Goal: Task Accomplishment & Management: Complete application form

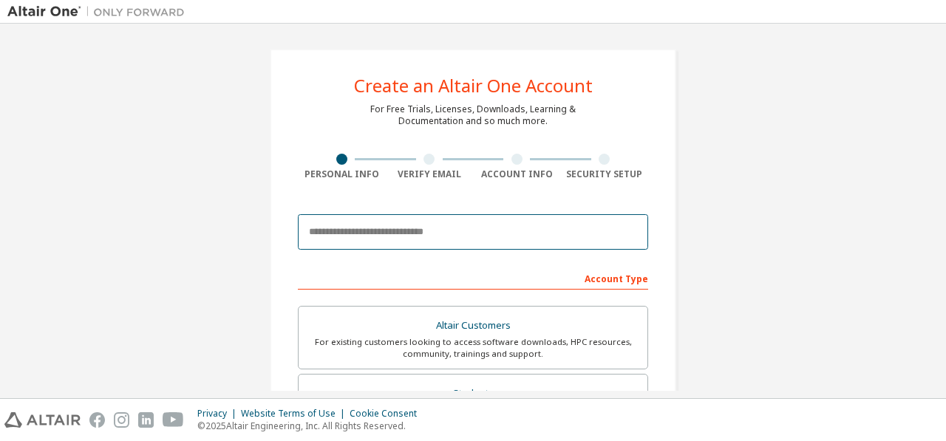
drag, startPoint x: 0, startPoint y: 0, endPoint x: 441, endPoint y: 226, distance: 495.2
click at [441, 226] on input "email" at bounding box center [473, 231] width 350 height 35
type input "**********"
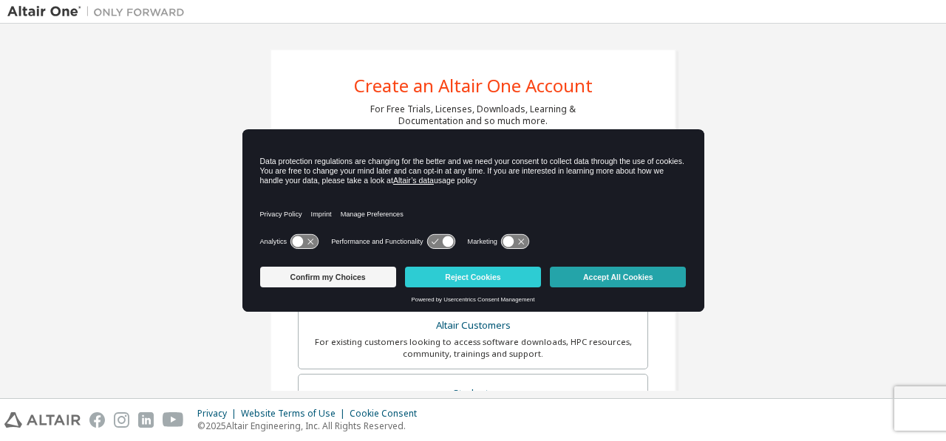
click at [571, 279] on button "Accept All Cookies" at bounding box center [618, 277] width 136 height 21
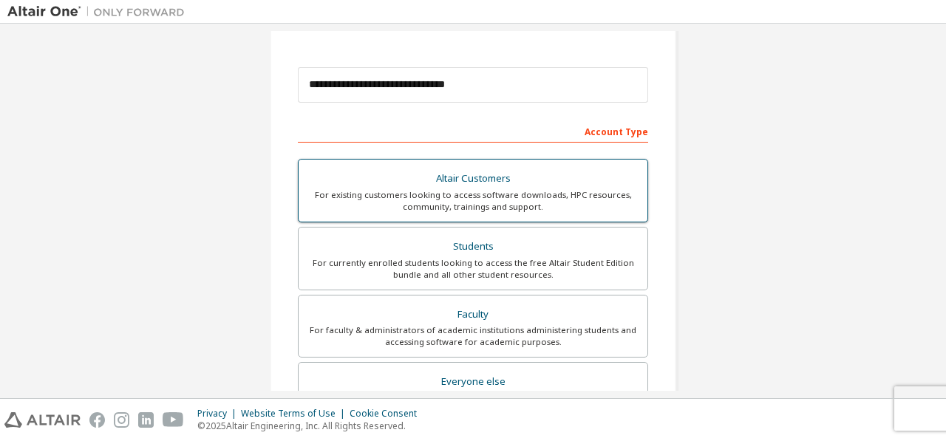
scroll to position [148, 0]
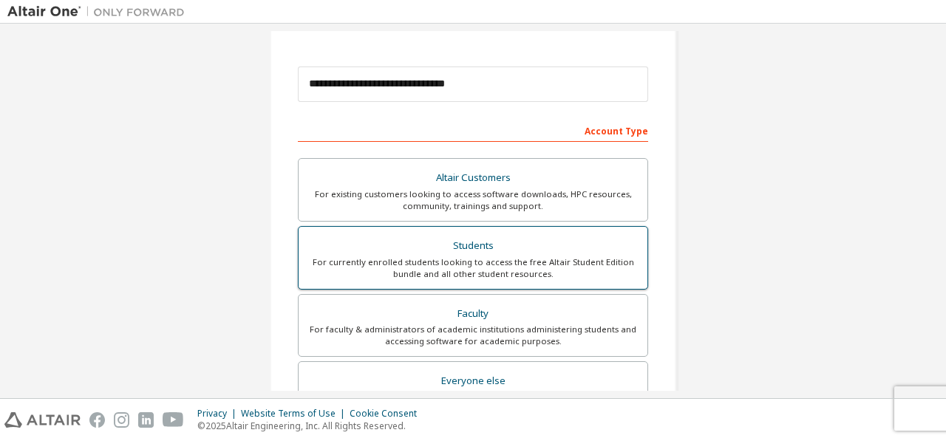
click at [477, 248] on div "Students" at bounding box center [472, 246] width 331 height 21
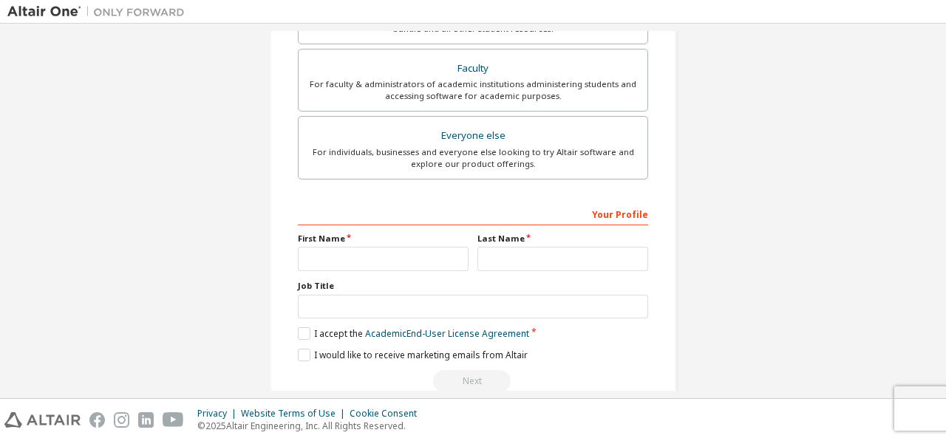
scroll to position [418, 0]
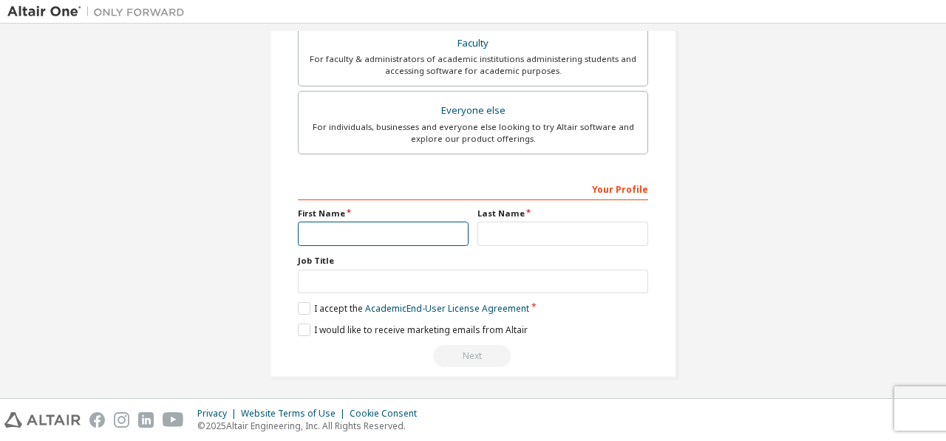
click at [371, 232] on input "text" at bounding box center [383, 234] width 171 height 24
type input "********"
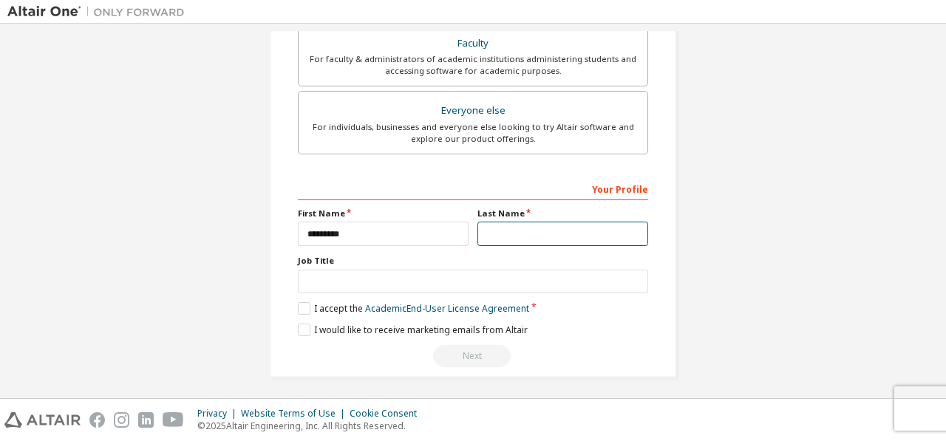
click at [517, 229] on input "text" at bounding box center [562, 234] width 171 height 24
type input "******"
drag, startPoint x: 380, startPoint y: 255, endPoint x: 381, endPoint y: 282, distance: 26.6
click at [381, 268] on div "Job Title" at bounding box center [473, 274] width 350 height 38
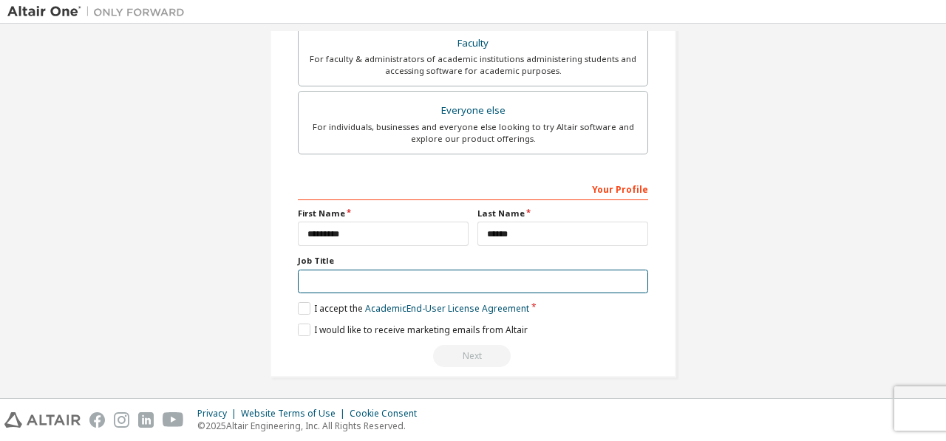
click at [381, 282] on input "text" at bounding box center [473, 282] width 350 height 24
type input "*******"
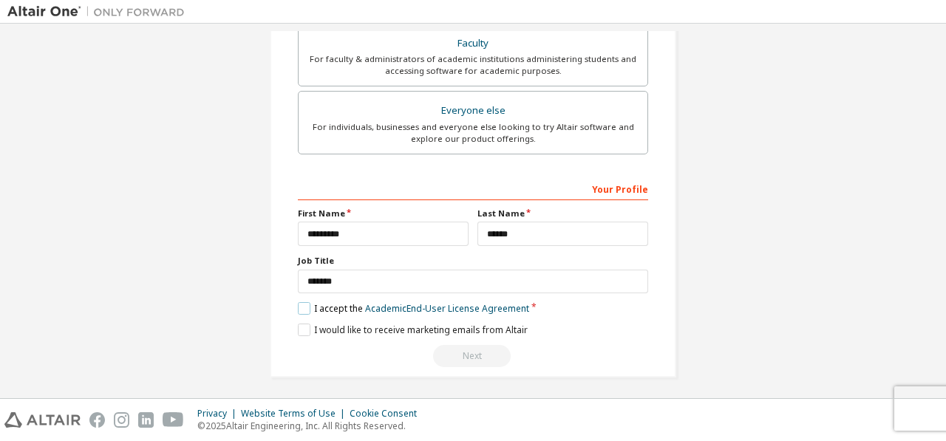
click at [305, 305] on label "I accept the Academic End-User License Agreement" at bounding box center [413, 308] width 231 height 13
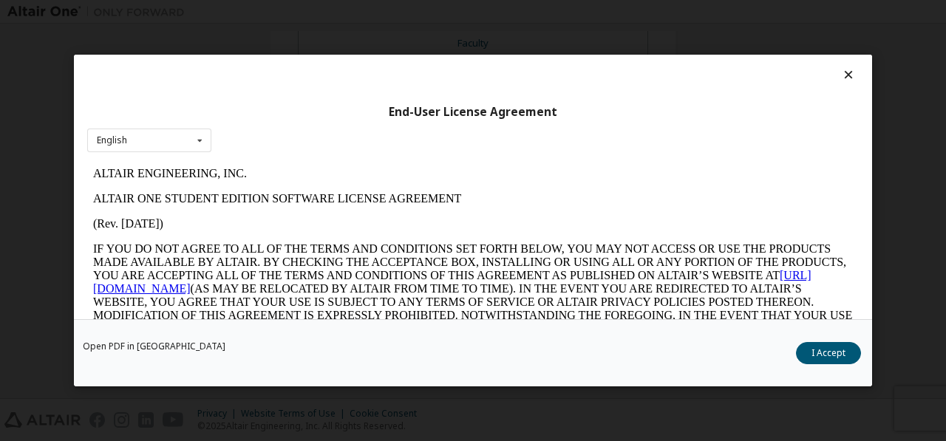
scroll to position [0, 0]
click at [848, 356] on button "I Accept" at bounding box center [828, 353] width 65 height 22
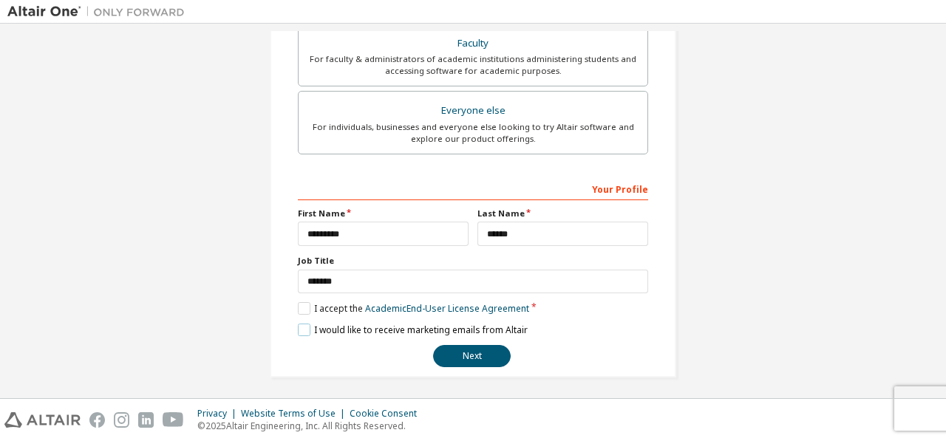
click at [298, 324] on label "I would like to receive marketing emails from Altair" at bounding box center [413, 330] width 230 height 13
click at [477, 356] on button "Next" at bounding box center [472, 356] width 78 height 22
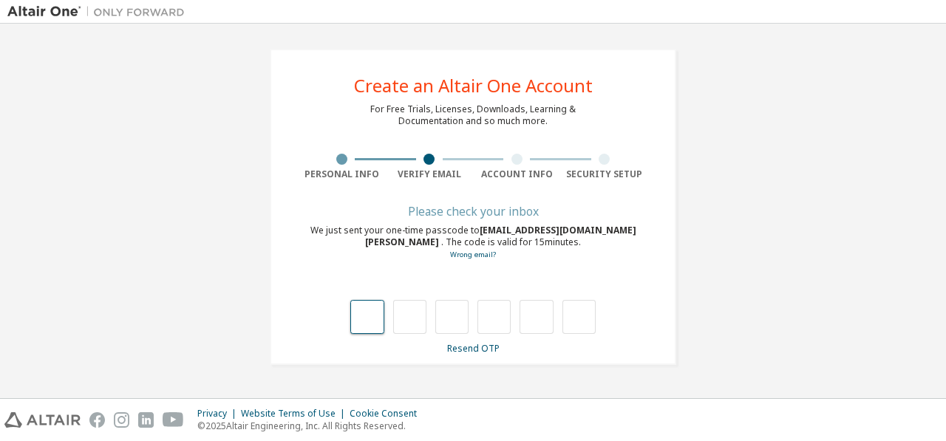
type input "*"
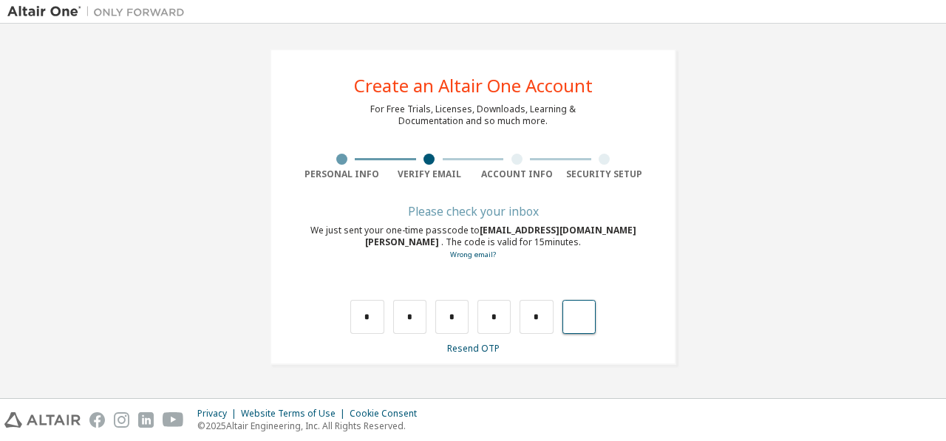
type input "*"
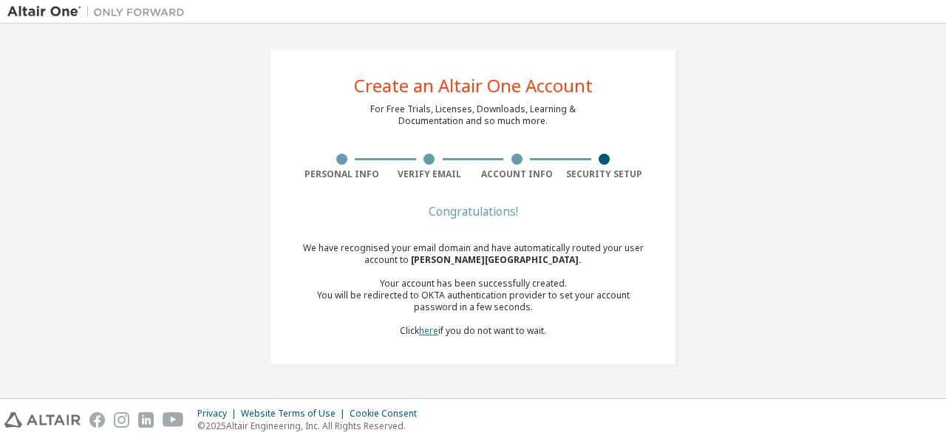
click at [434, 336] on link "here" at bounding box center [428, 330] width 19 height 13
